Goal: Task Accomplishment & Management: Complete application form

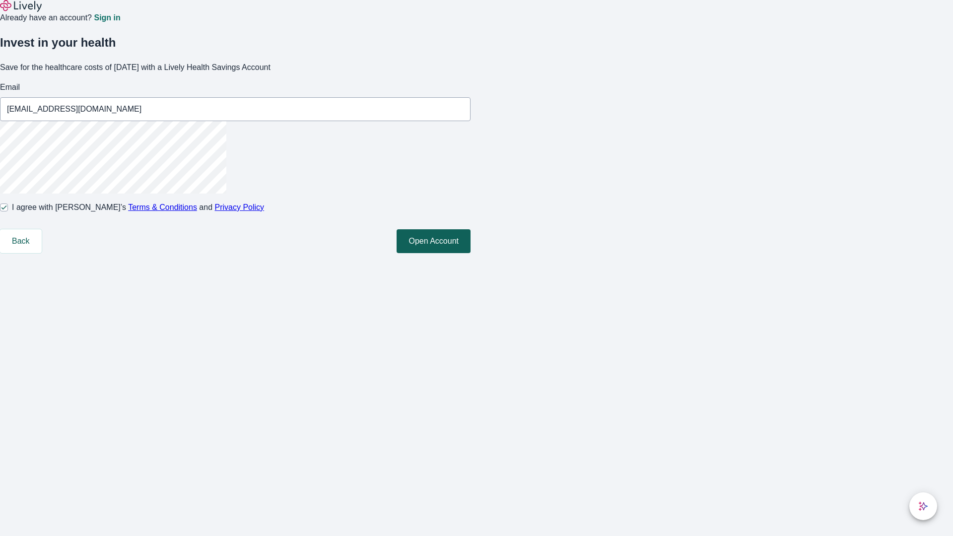
click at [471, 253] on button "Open Account" at bounding box center [434, 241] width 74 height 24
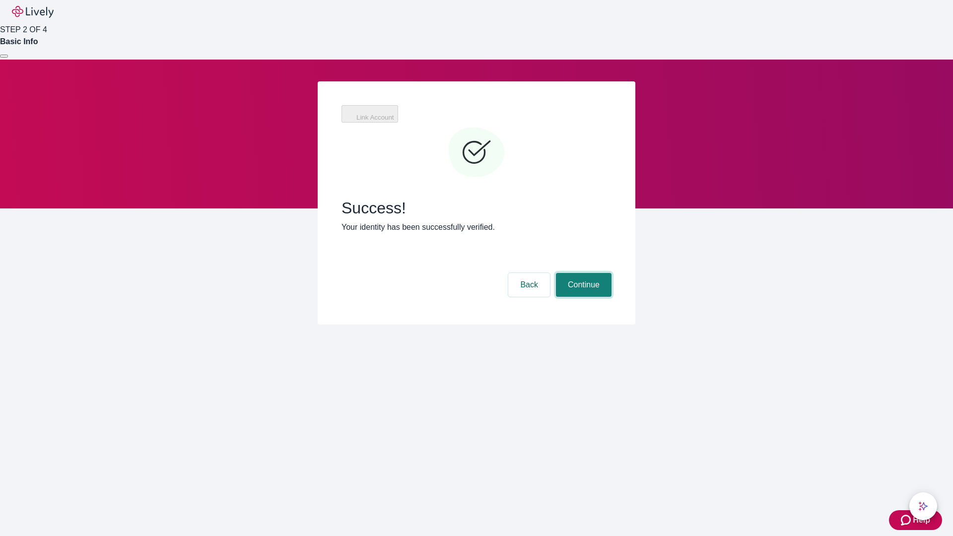
click at [583, 273] on button "Continue" at bounding box center [584, 285] width 56 height 24
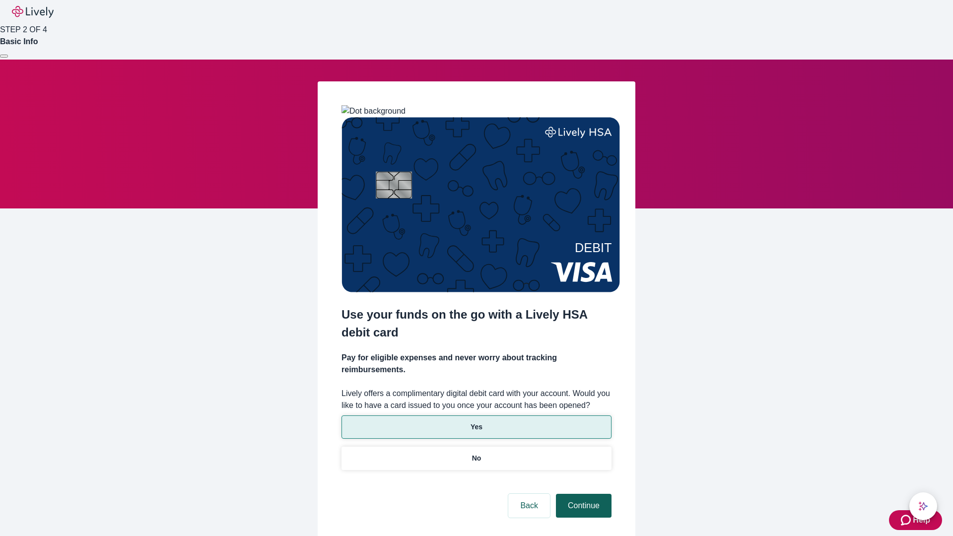
click at [476, 453] on p "No" at bounding box center [476, 458] width 9 height 10
click at [583, 494] on button "Continue" at bounding box center [584, 506] width 56 height 24
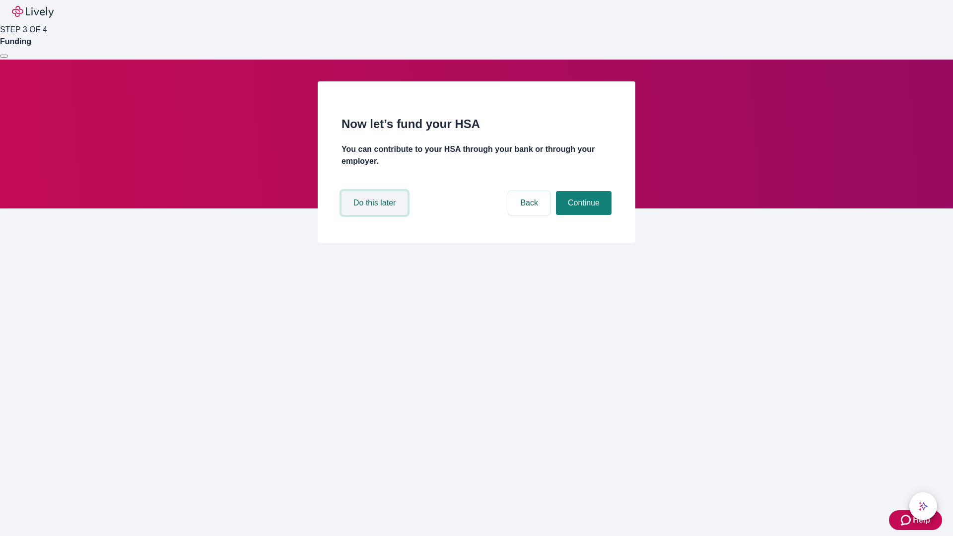
click at [376, 215] on button "Do this later" at bounding box center [375, 203] width 66 height 24
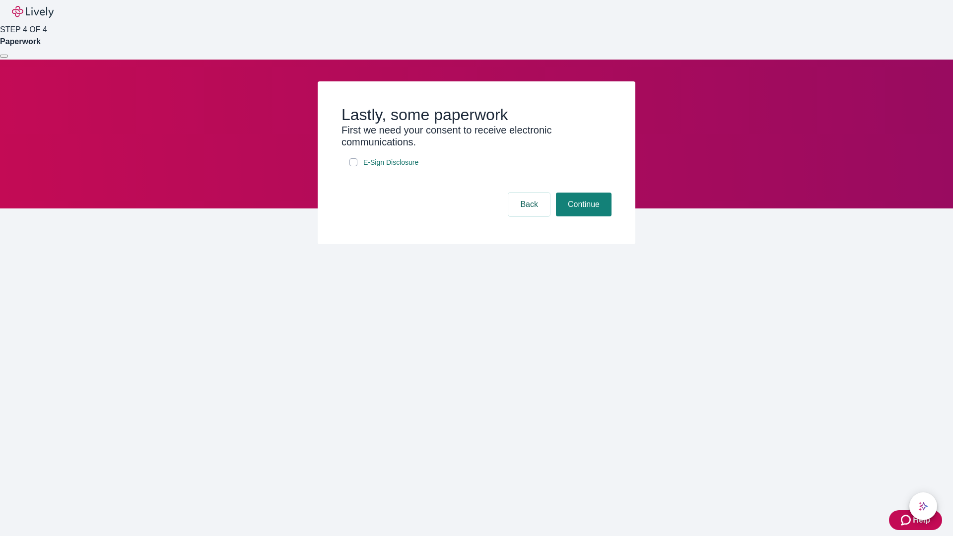
click at [354, 166] on input "E-Sign Disclosure" at bounding box center [354, 162] width 8 height 8
checkbox input "true"
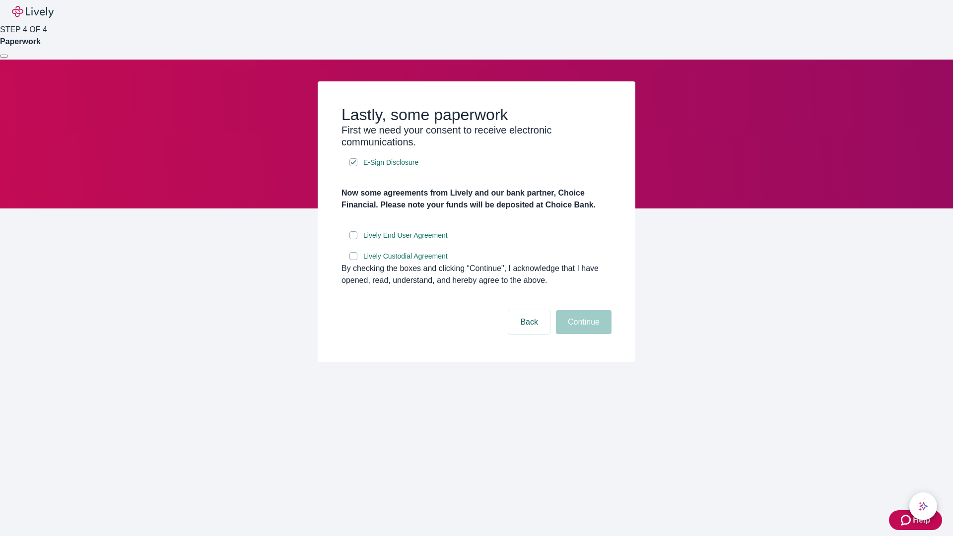
click at [354, 239] on input "Lively End User Agreement" at bounding box center [354, 235] width 8 height 8
checkbox input "true"
click at [354, 260] on input "Lively Custodial Agreement" at bounding box center [354, 256] width 8 height 8
checkbox input "true"
click at [583, 334] on button "Continue" at bounding box center [584, 322] width 56 height 24
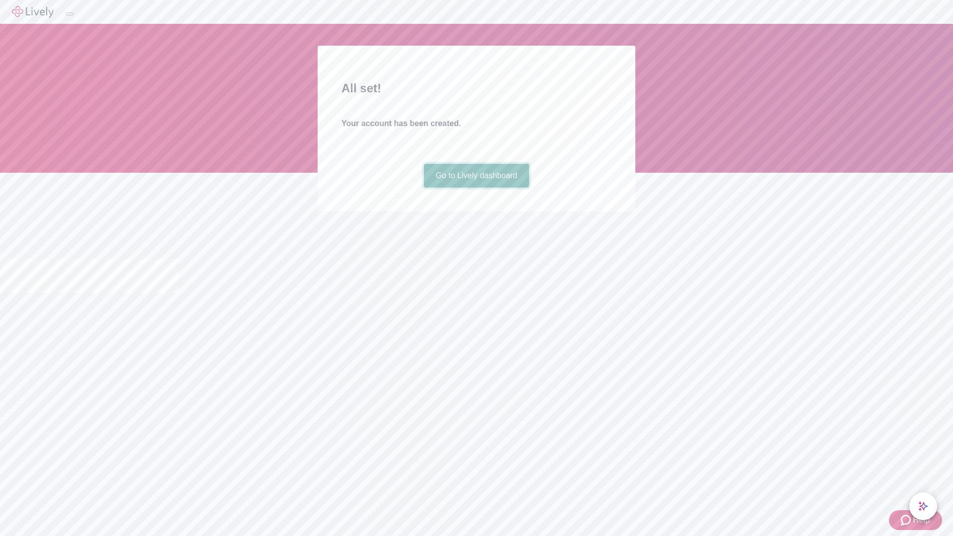
click at [476, 188] on link "Go to Lively dashboard" at bounding box center [477, 176] width 106 height 24
